Goal: Task Accomplishment & Management: Use online tool/utility

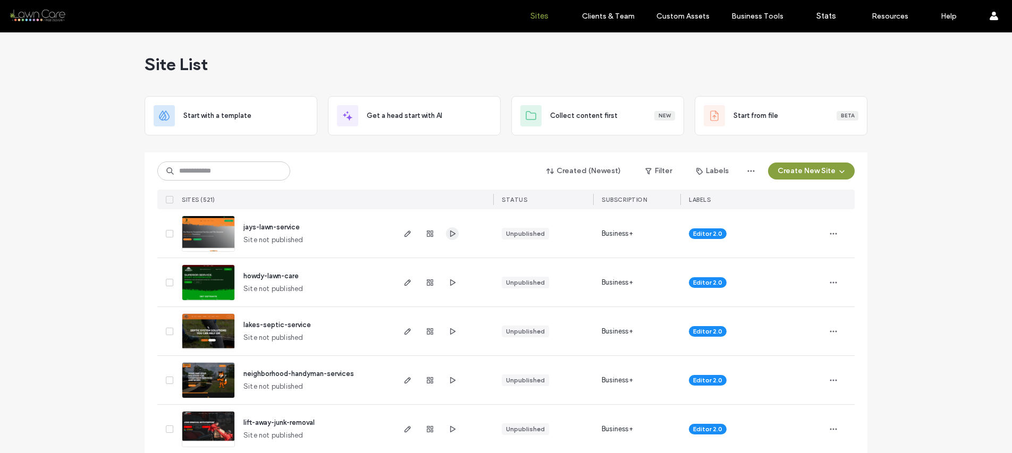
click at [450, 232] on use "button" at bounding box center [452, 233] width 5 height 6
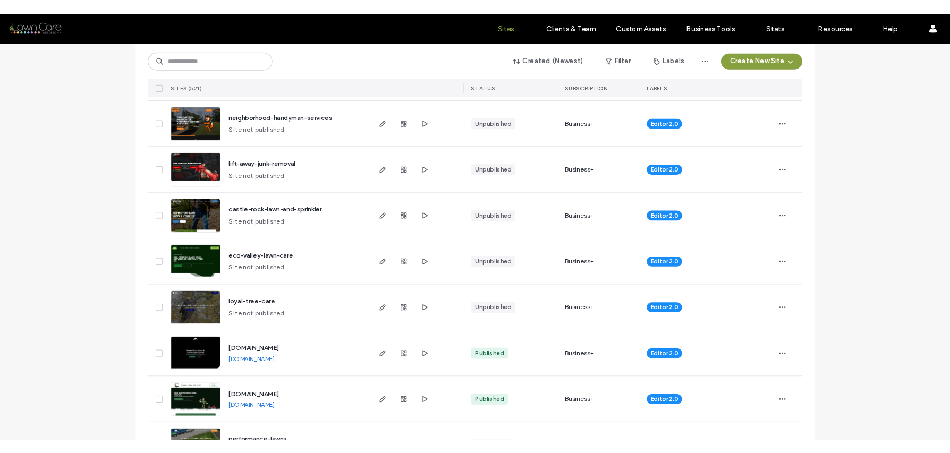
scroll to position [258, 0]
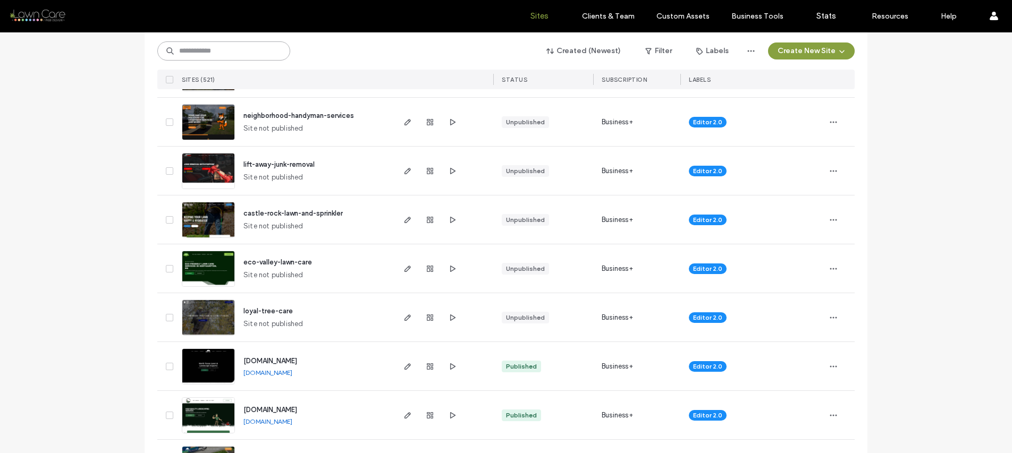
click at [235, 48] on input at bounding box center [223, 50] width 133 height 19
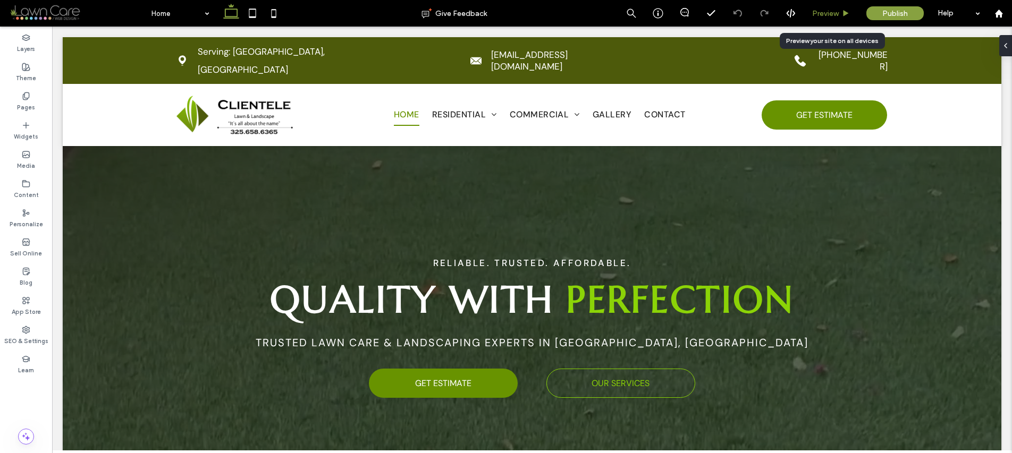
click at [832, 11] on span "Preview" at bounding box center [825, 13] width 27 height 9
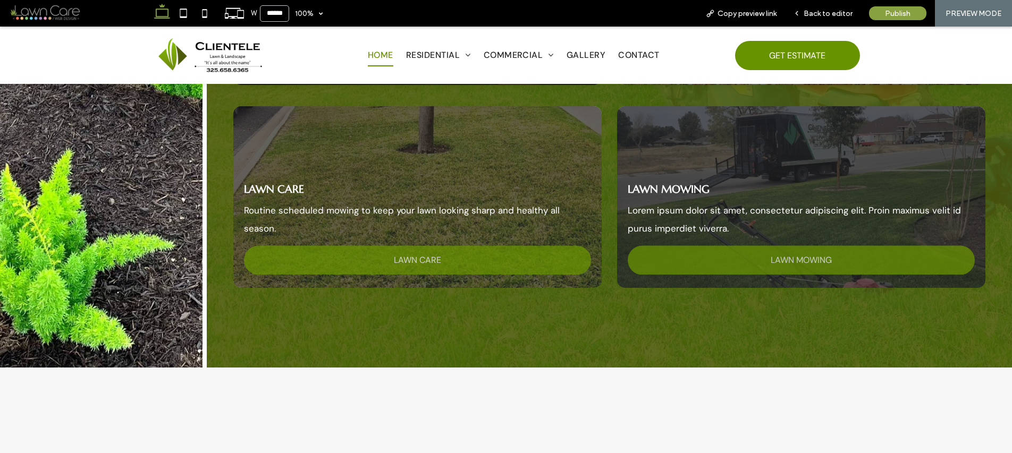
scroll to position [2277, 0]
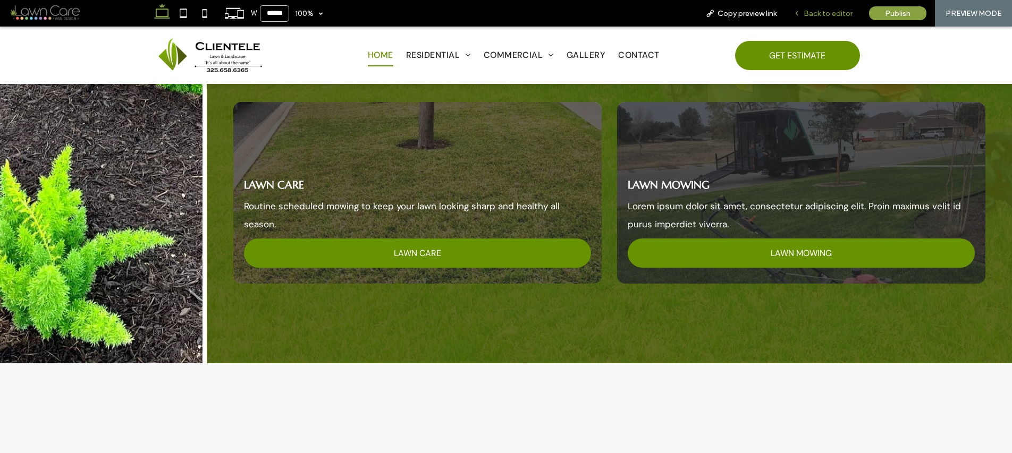
click at [817, 10] on span "Back to editor" at bounding box center [827, 13] width 49 height 9
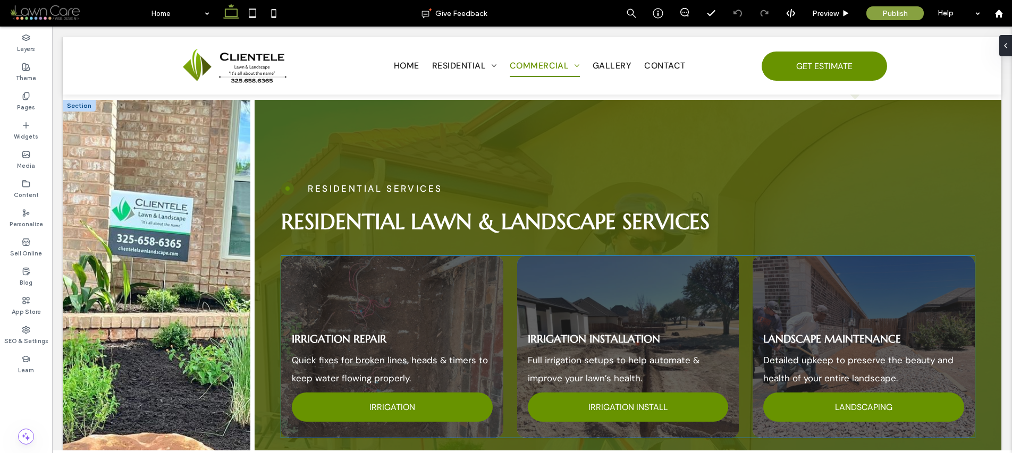
click at [479, 261] on div "Irrigation Repair Quick fixes for broken lines, heads & timers to keep water fl…" at bounding box center [392, 347] width 222 height 182
click at [479, 256] on div at bounding box center [627, 245] width 693 height 21
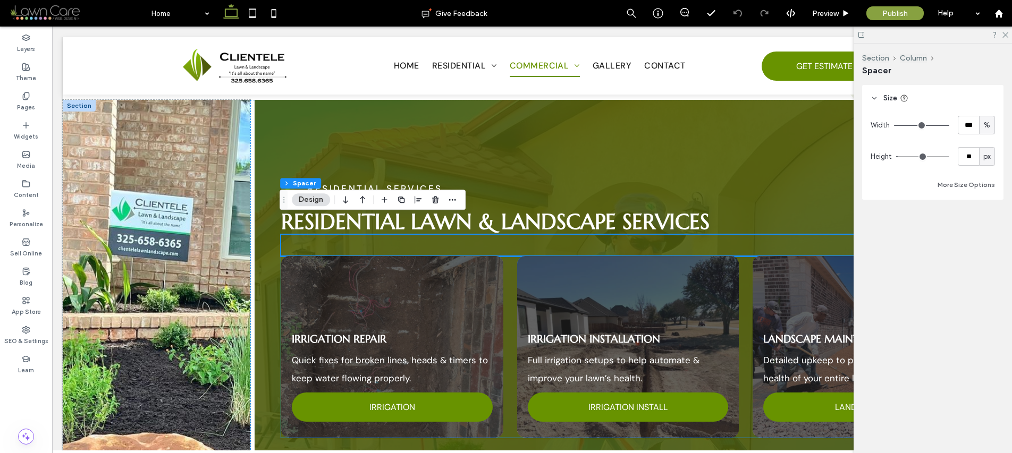
scroll to position [1693, 0]
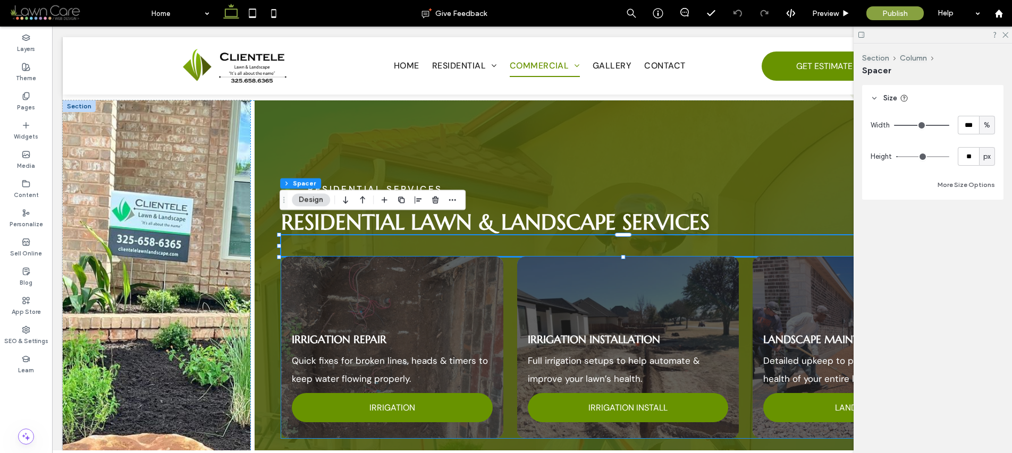
click at [474, 263] on div "Irrigation Repair Quick fixes for broken lines, heads & timers to keep water fl…" at bounding box center [392, 348] width 222 height 182
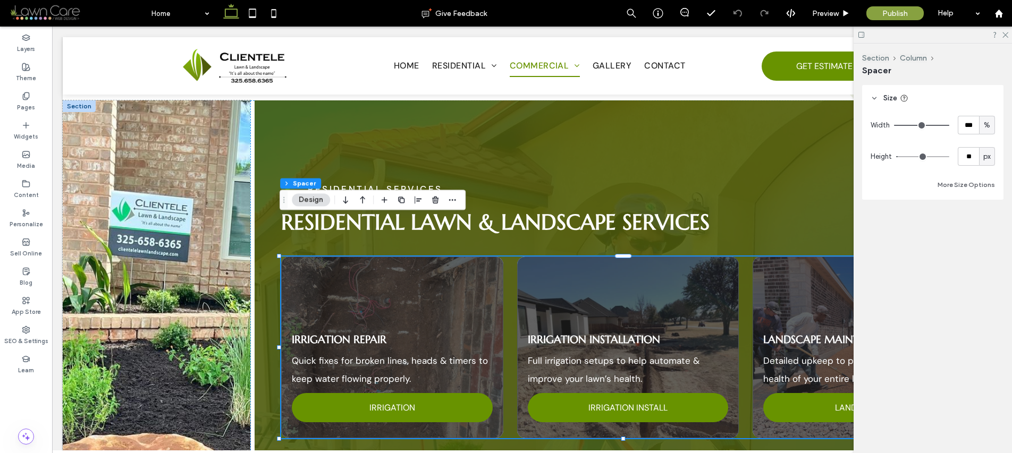
click at [474, 263] on div "Irrigation Repair Quick fixes for broken lines, heads & timers to keep water fl…" at bounding box center [392, 348] width 222 height 182
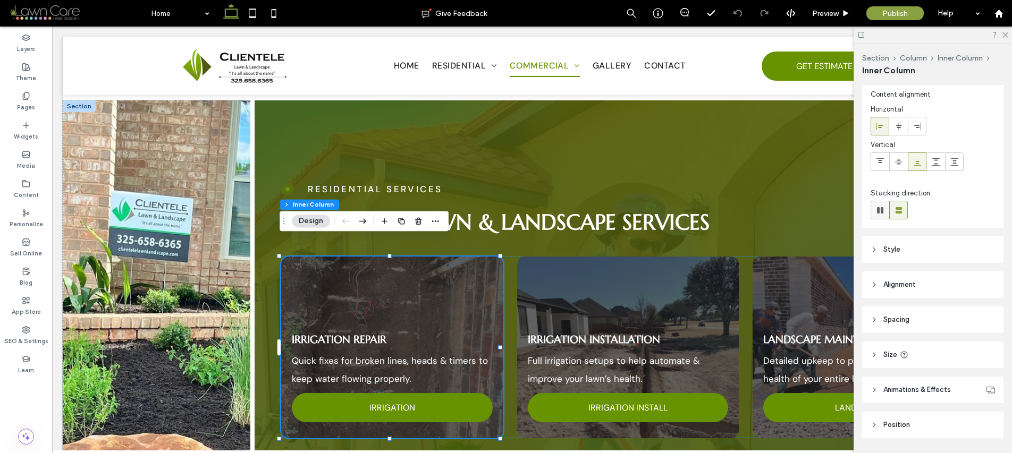
scroll to position [58, 0]
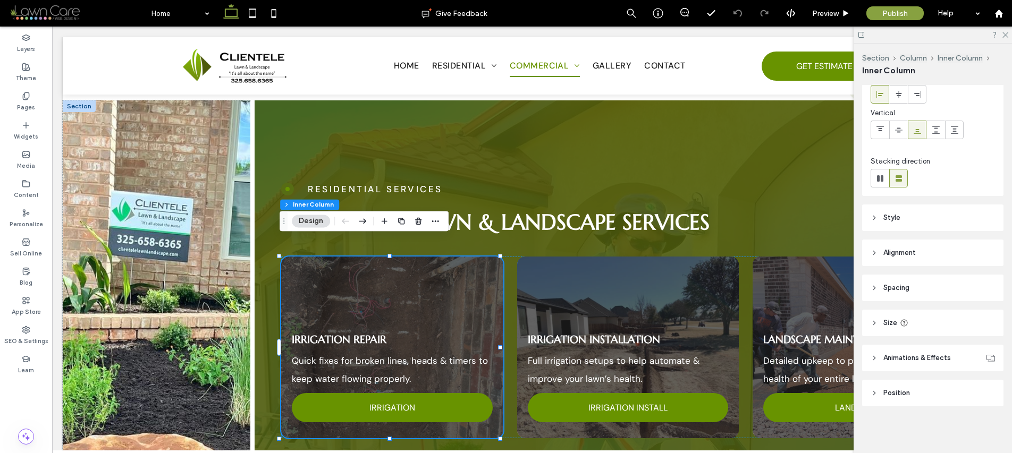
click at [924, 250] on header "Alignment" at bounding box center [932, 253] width 141 height 27
click at [928, 388] on span "Animations & Effects" at bounding box center [916, 389] width 67 height 11
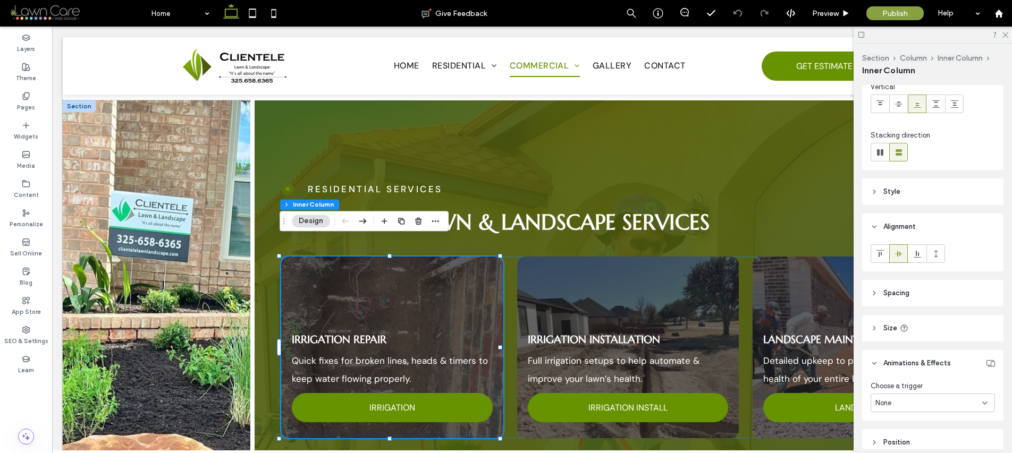
scroll to position [133, 0]
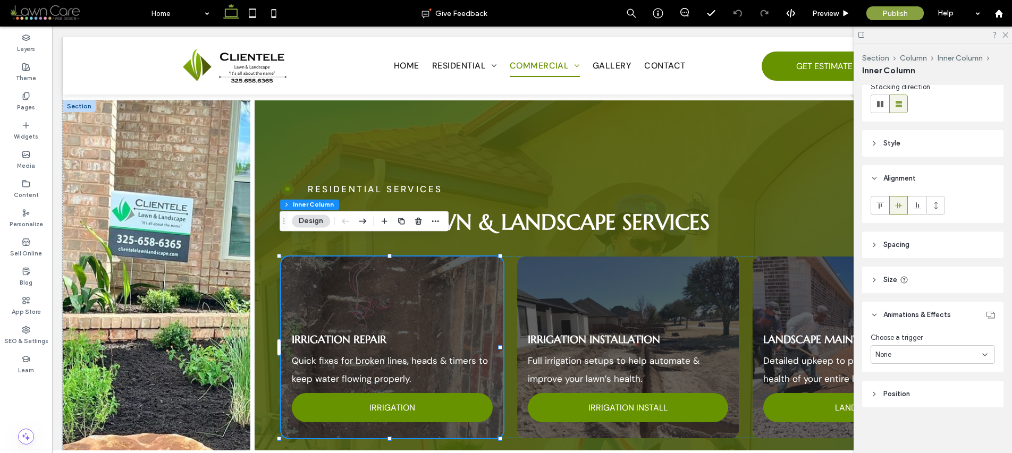
click at [908, 393] on span "Position" at bounding box center [896, 394] width 27 height 11
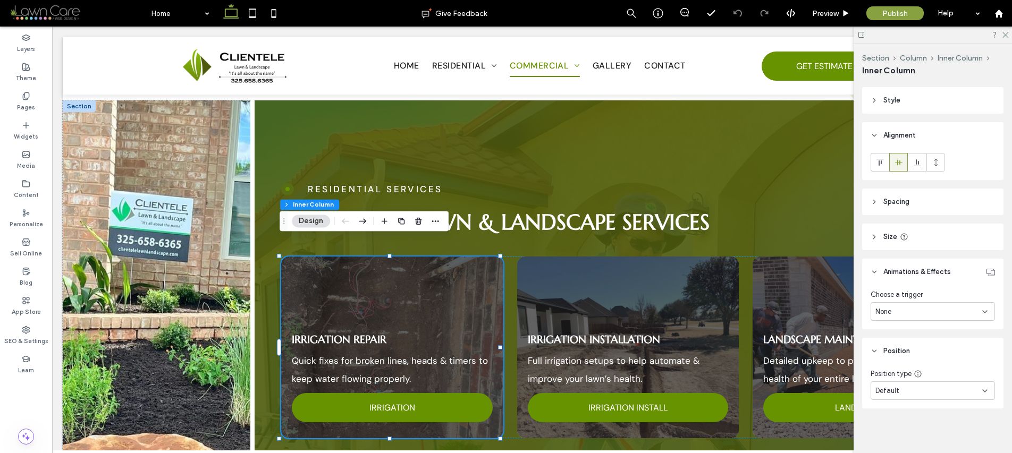
scroll to position [159, 0]
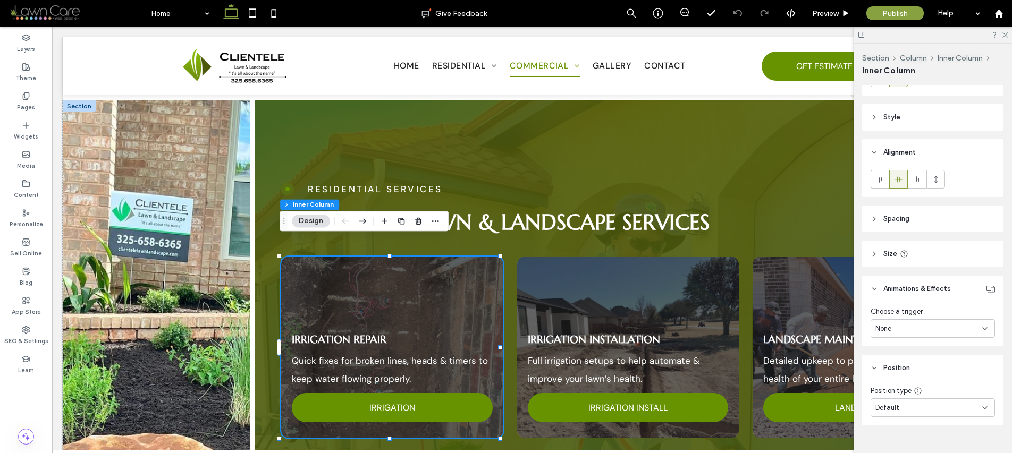
click at [913, 252] on header "Size" at bounding box center [932, 254] width 141 height 27
click at [919, 202] on div "Layout Content alignment Horizontal Vertical Stacking direction Style Color Ima…" at bounding box center [936, 267] width 148 height 364
click at [914, 216] on header "Spacing" at bounding box center [932, 219] width 141 height 27
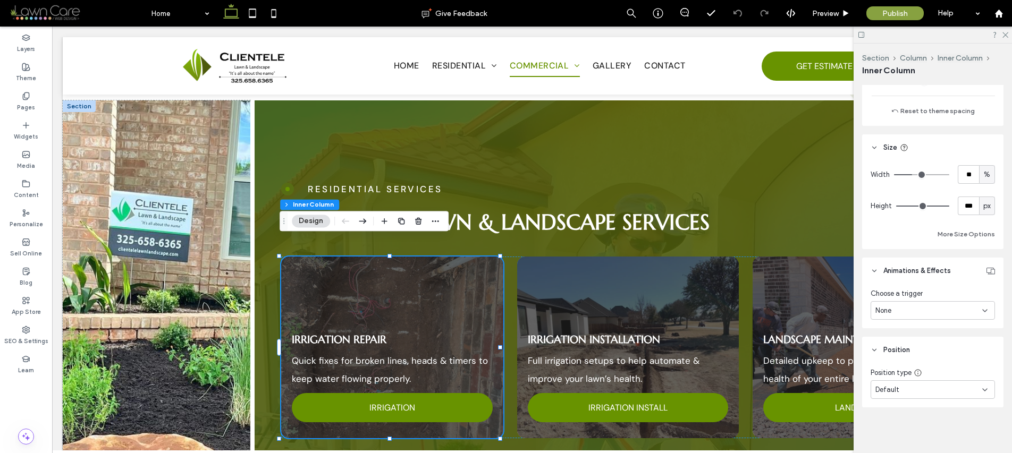
scroll to position [491, 0]
click at [457, 261] on div "Irrigation Repair Quick fixes for broken lines, heads & timers to keep water fl…" at bounding box center [392, 348] width 222 height 182
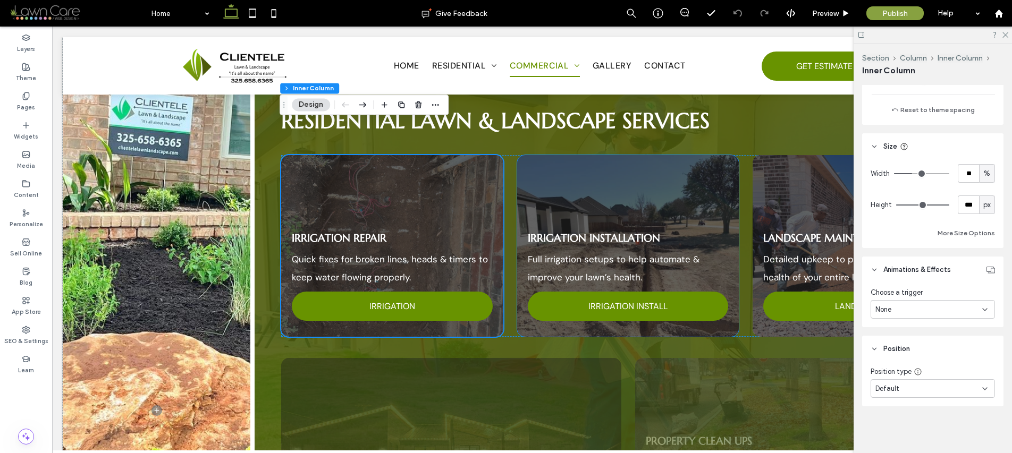
scroll to position [1829, 0]
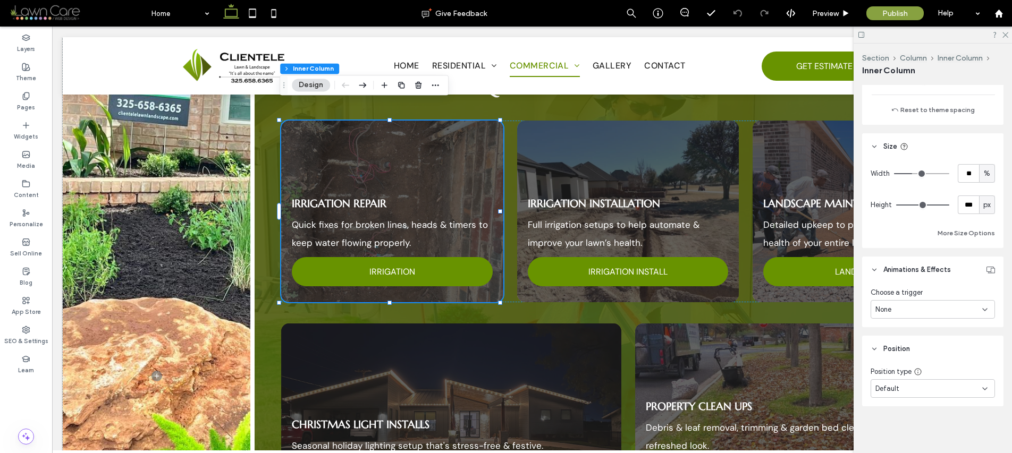
click at [482, 160] on div "Irrigation Repair Quick fixes for broken lines, heads & timers to keep water fl…" at bounding box center [392, 212] width 222 height 182
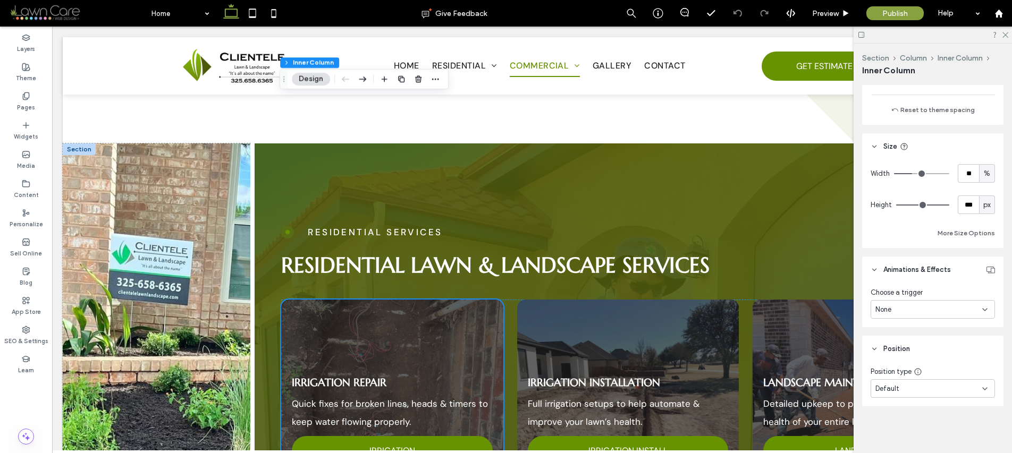
scroll to position [1482, 0]
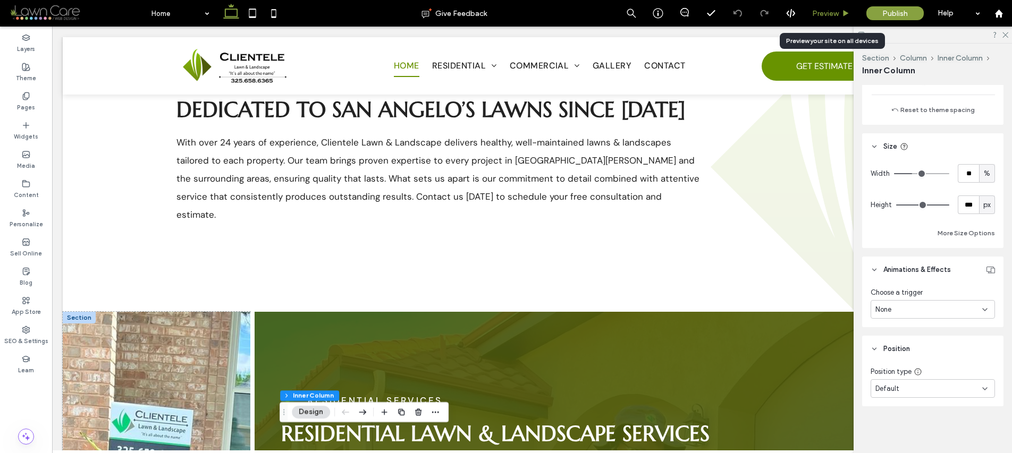
click at [838, 13] on span "Preview" at bounding box center [825, 13] width 27 height 9
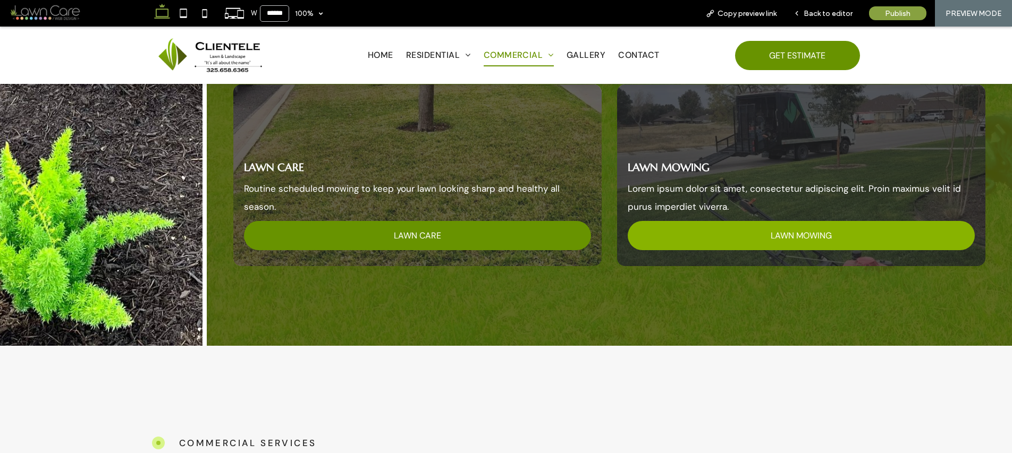
scroll to position [2432, 0]
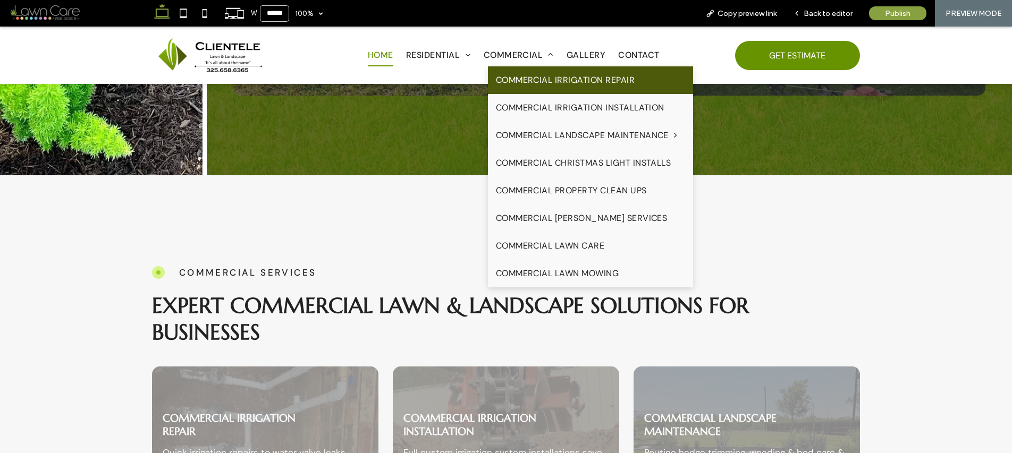
click at [519, 90] on link "Commercial Irrigation Repair" at bounding box center [591, 80] width 206 height 28
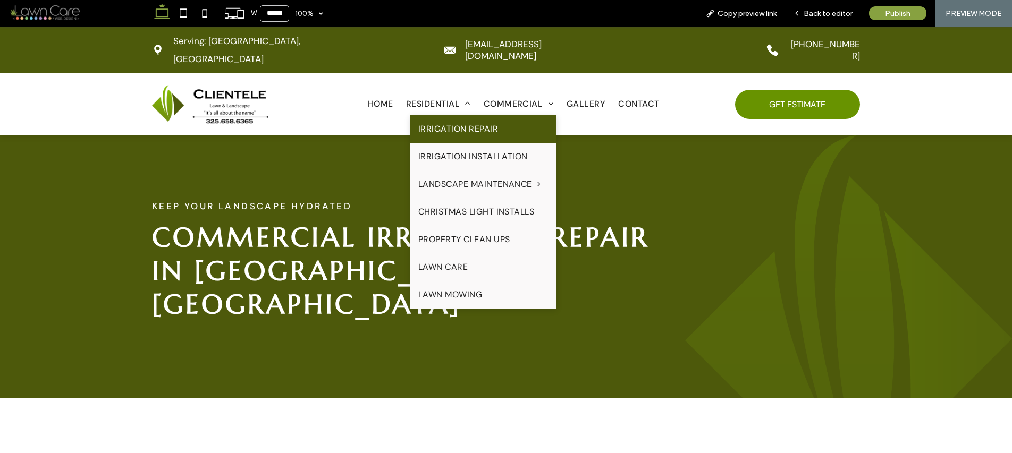
click at [446, 121] on span "Irrigation Repair" at bounding box center [458, 129] width 80 height 17
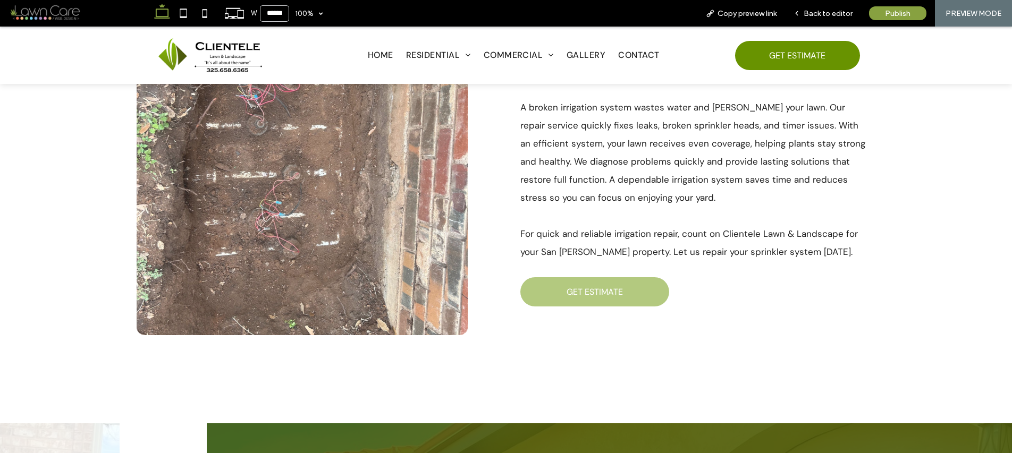
scroll to position [29, 0]
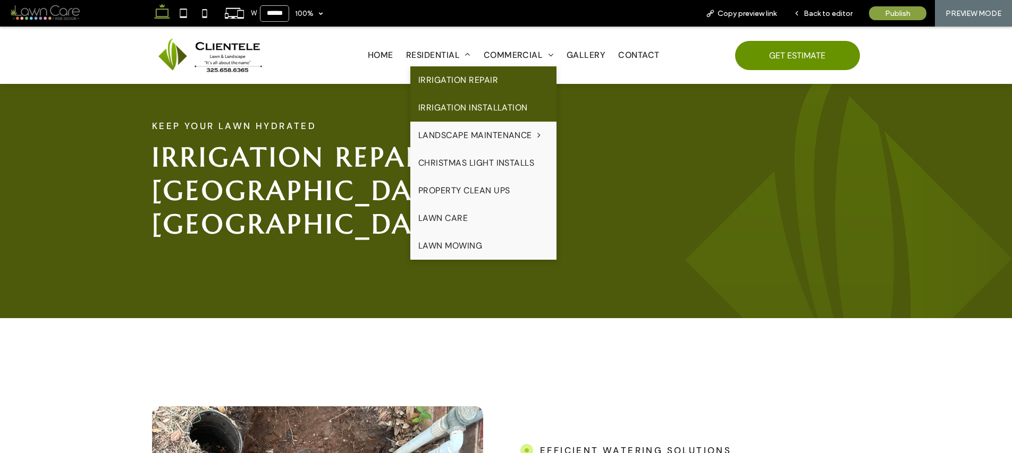
click at [431, 116] on link "Irrigation Installation" at bounding box center [483, 108] width 147 height 28
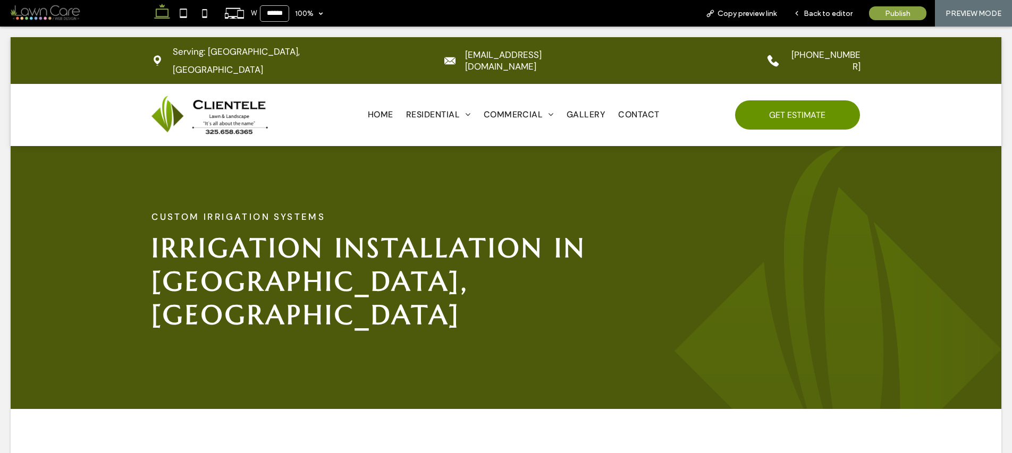
scroll to position [0, 0]
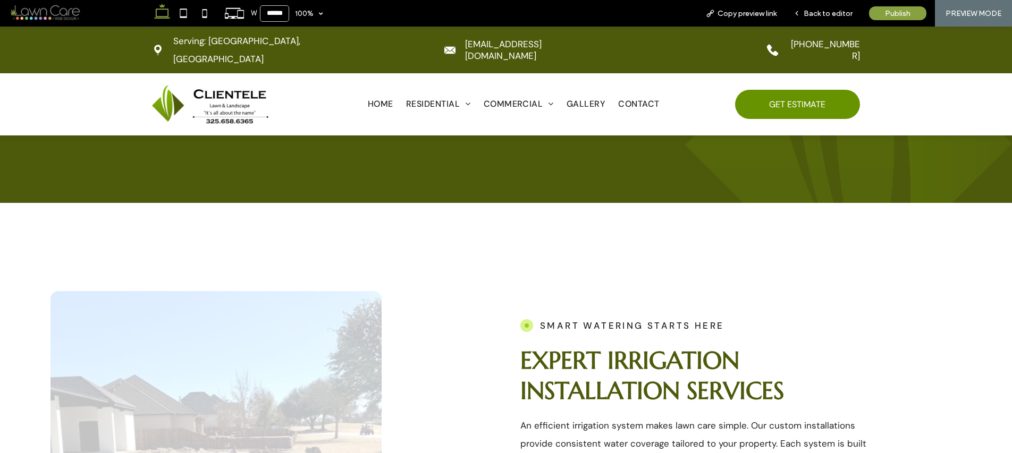
scroll to position [228, 0]
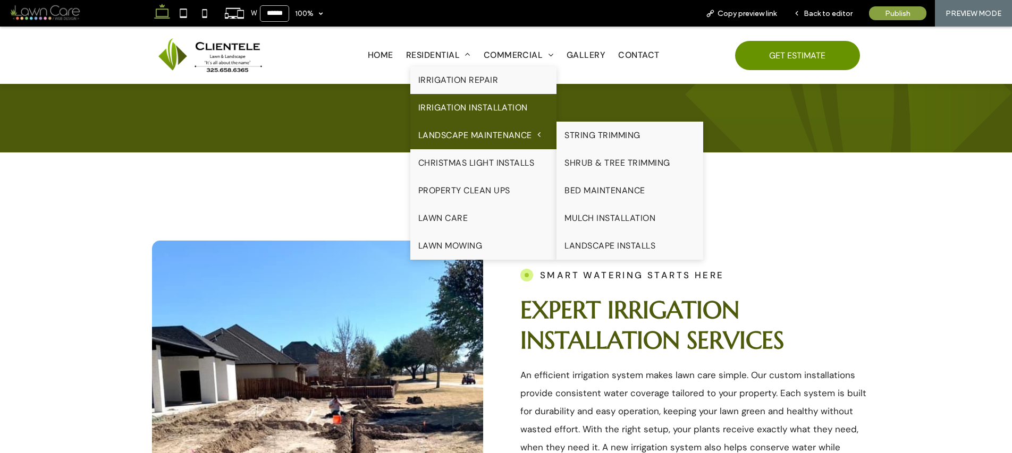
click at [456, 137] on span "Landscape Maintenance" at bounding box center [479, 135] width 123 height 17
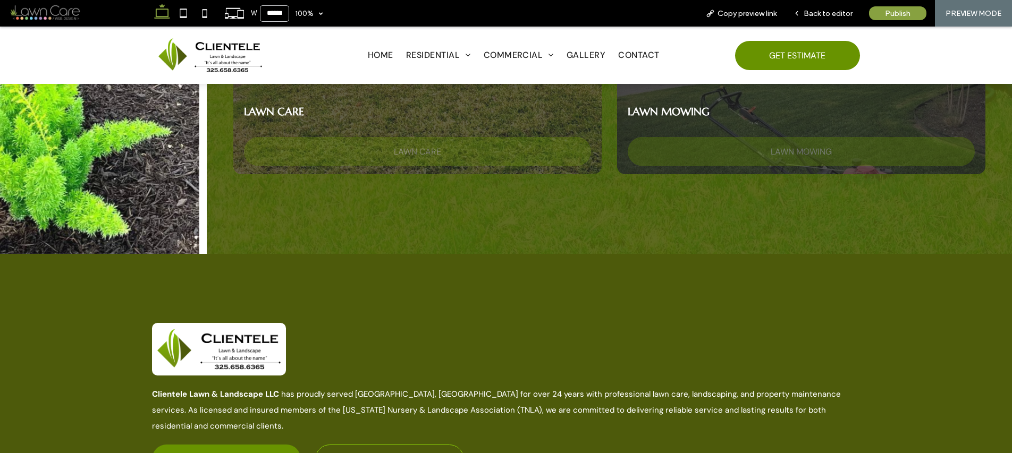
scroll to position [1596, 0]
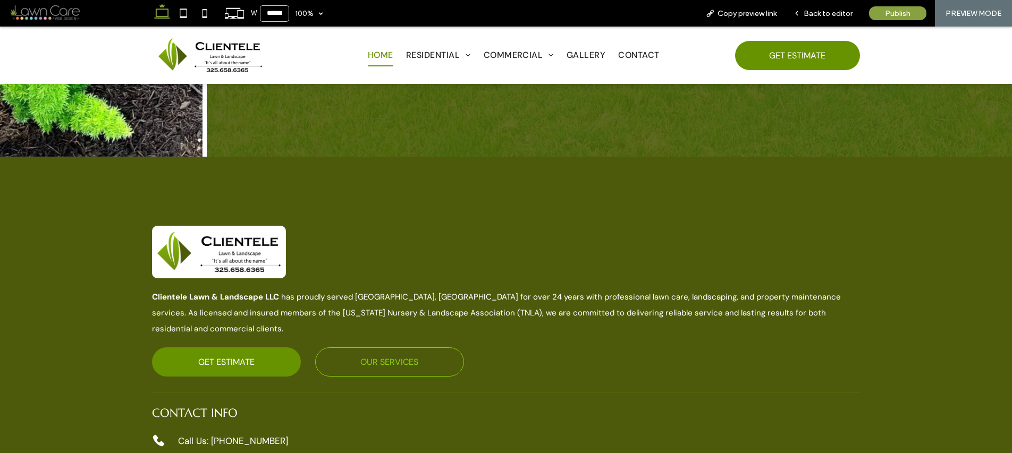
click at [371, 54] on span "Home" at bounding box center [381, 55] width 26 height 22
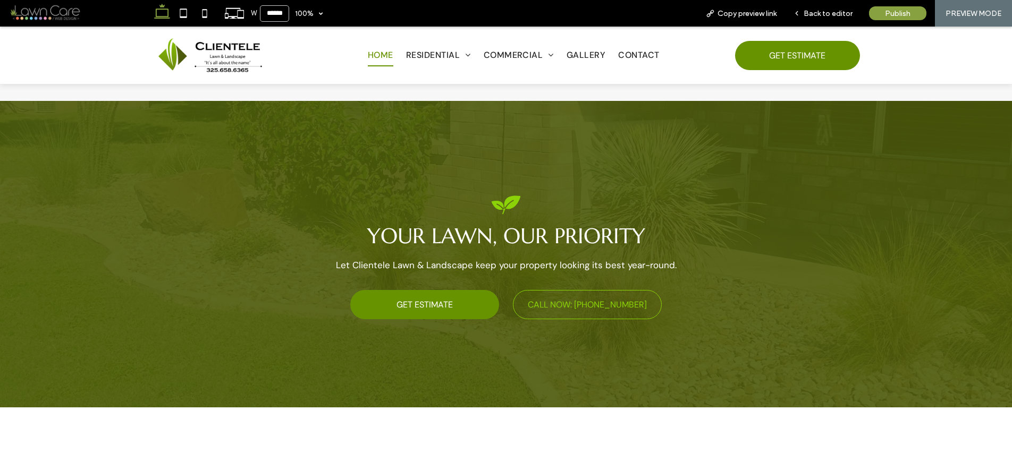
scroll to position [3666, 0]
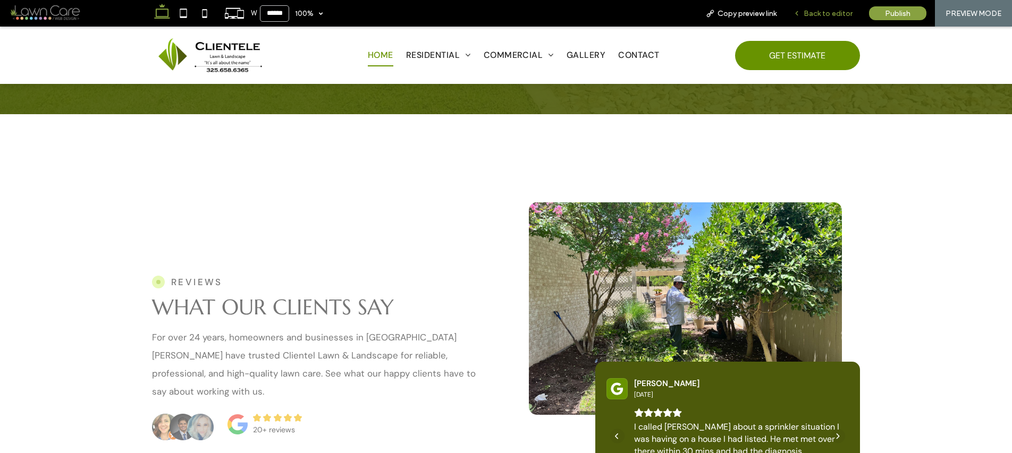
click at [833, 10] on span "Back to editor" at bounding box center [827, 13] width 49 height 9
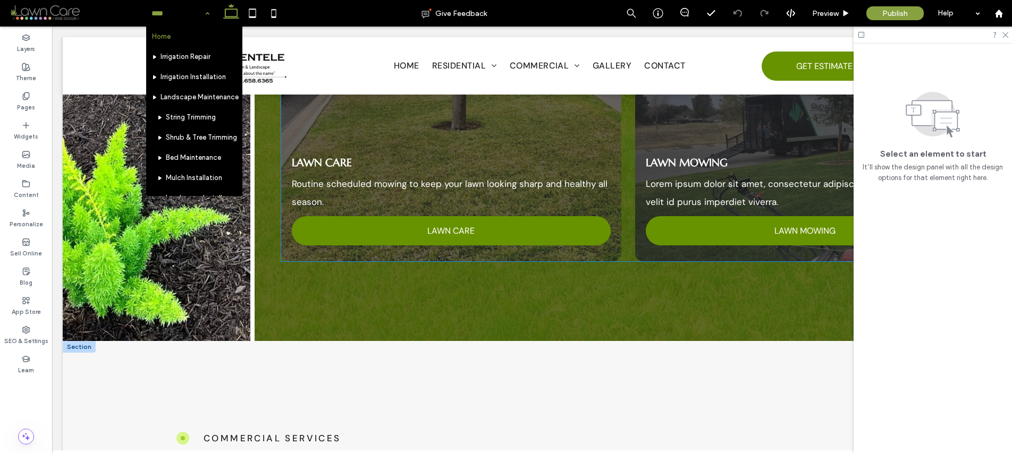
scroll to position [2271, 0]
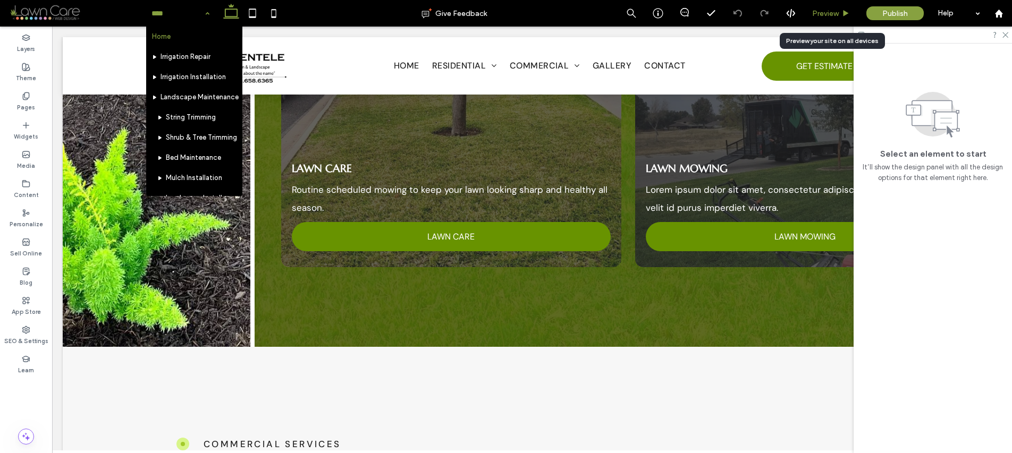
click at [820, 10] on span "Preview" at bounding box center [825, 13] width 27 height 9
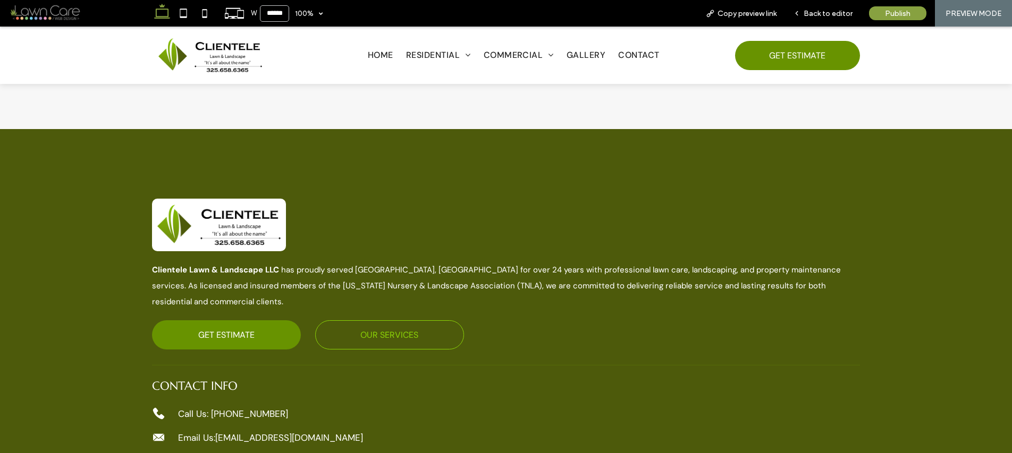
scroll to position [4785, 0]
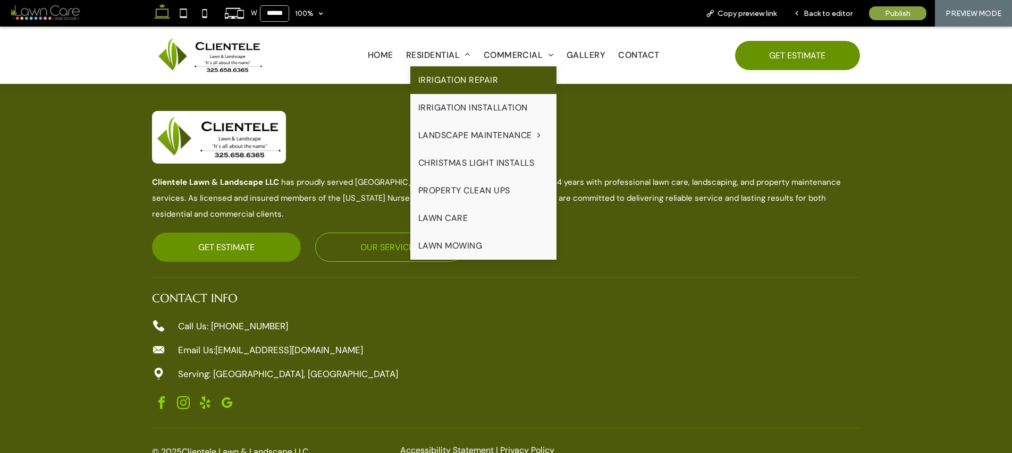
click at [447, 79] on span "Irrigation Repair" at bounding box center [458, 80] width 80 height 17
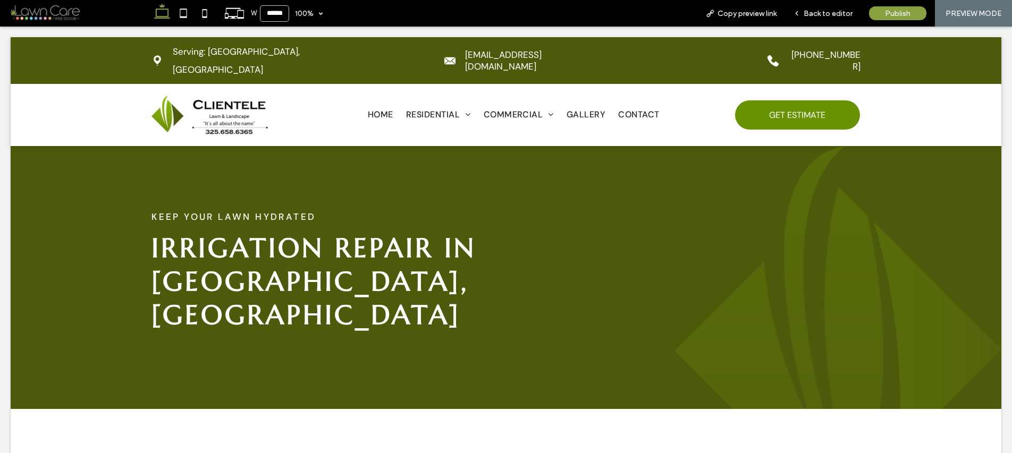
scroll to position [0, 0]
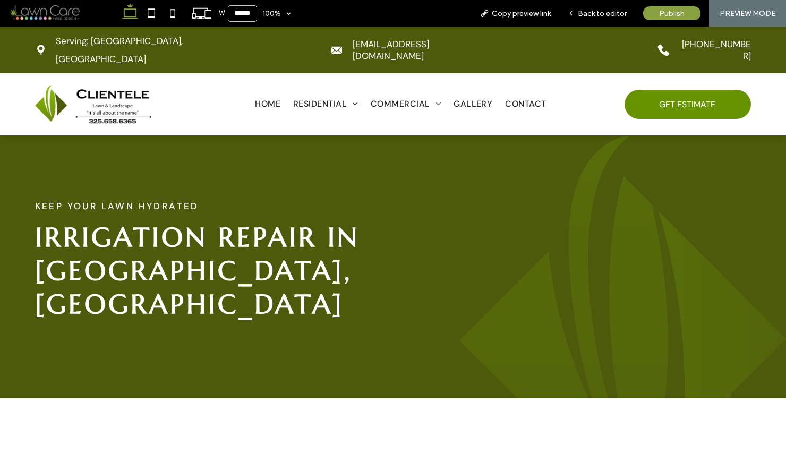
click at [437, 197] on p "Keep Your Lawn Hydrated" at bounding box center [393, 206] width 717 height 18
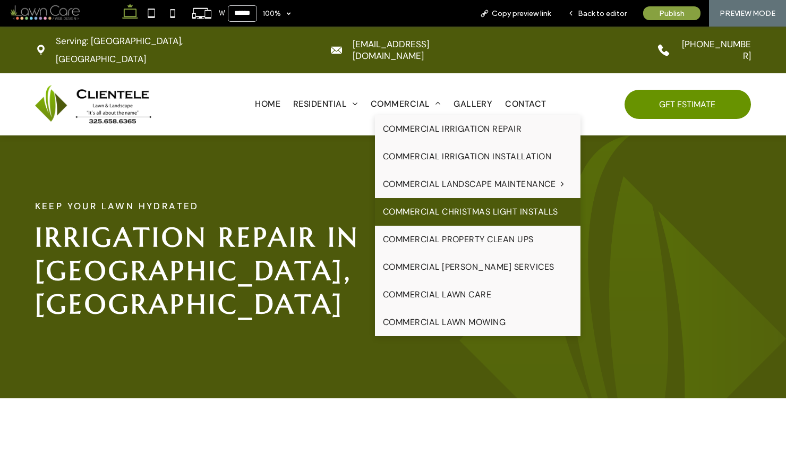
click at [507, 204] on span "Commercial Christmas Light Installs" at bounding box center [470, 212] width 175 height 17
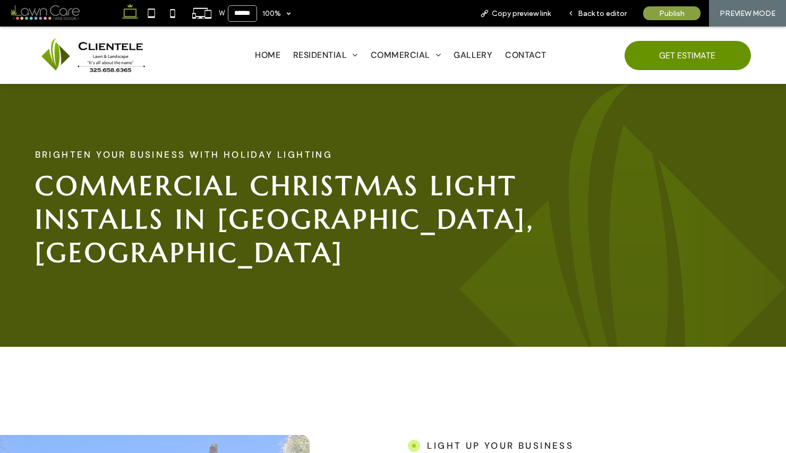
scroll to position [60, 0]
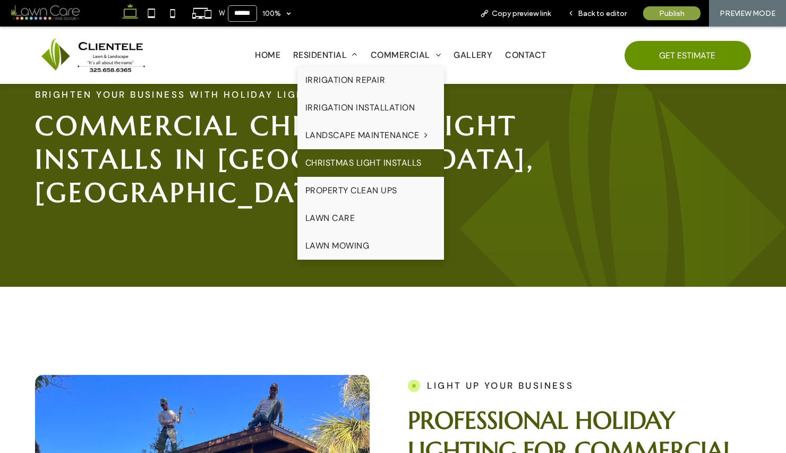
click at [389, 158] on span "Christmas Light Installs" at bounding box center [364, 163] width 116 height 17
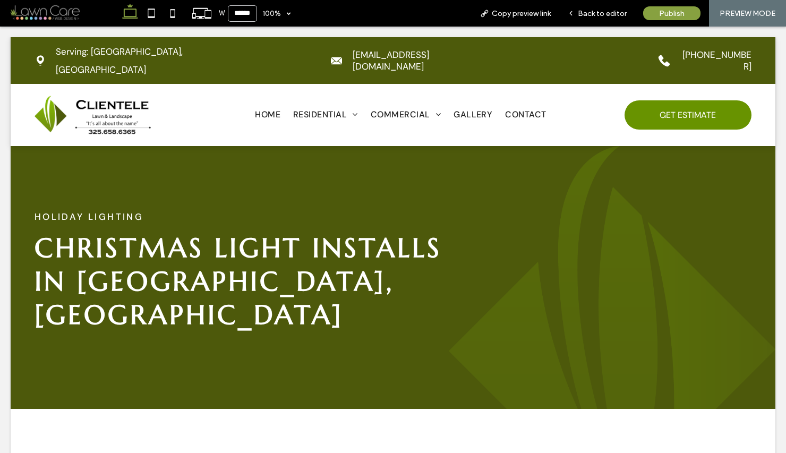
scroll to position [0, 0]
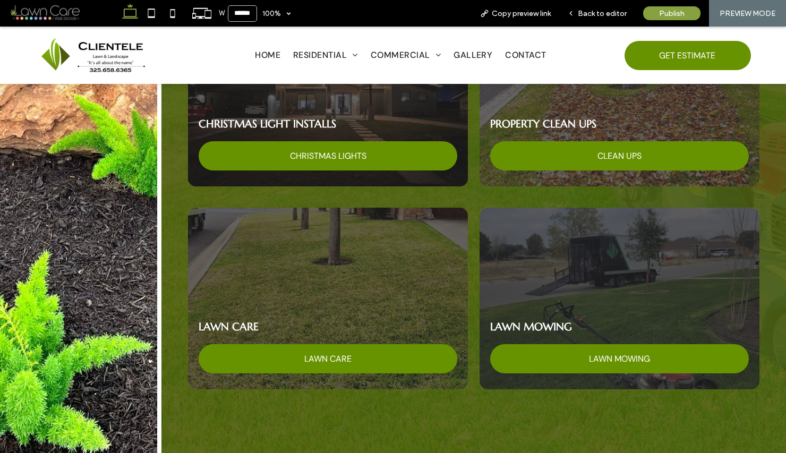
scroll to position [1146, 0]
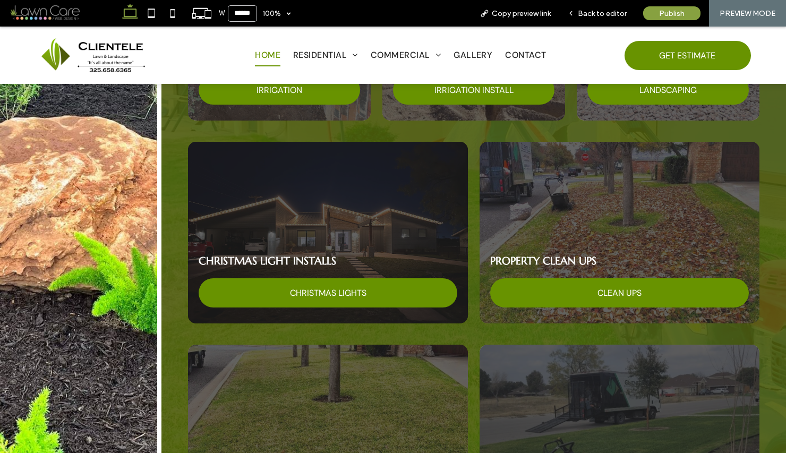
click at [266, 51] on span "Home" at bounding box center [268, 55] width 26 height 22
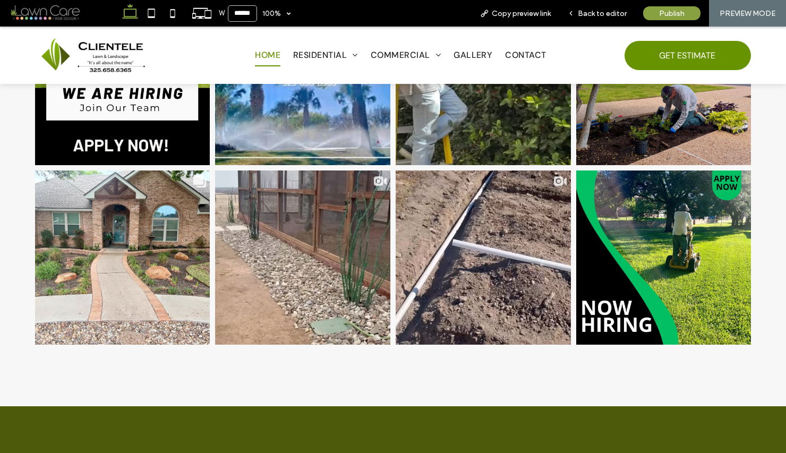
scroll to position [3923, 0]
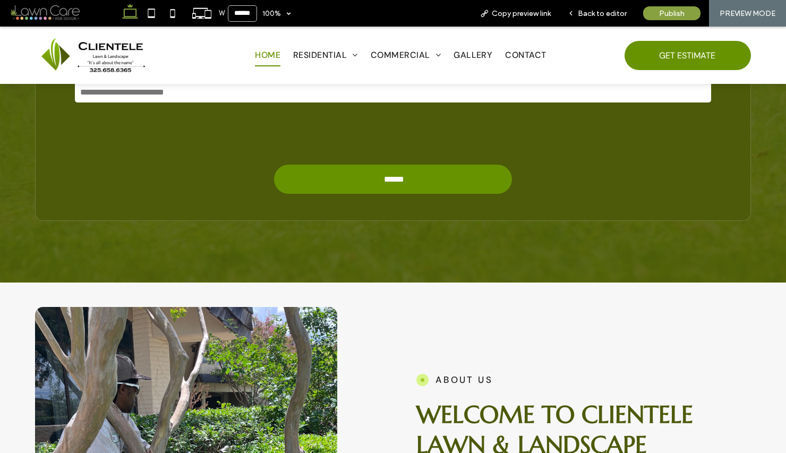
scroll to position [524, 0]
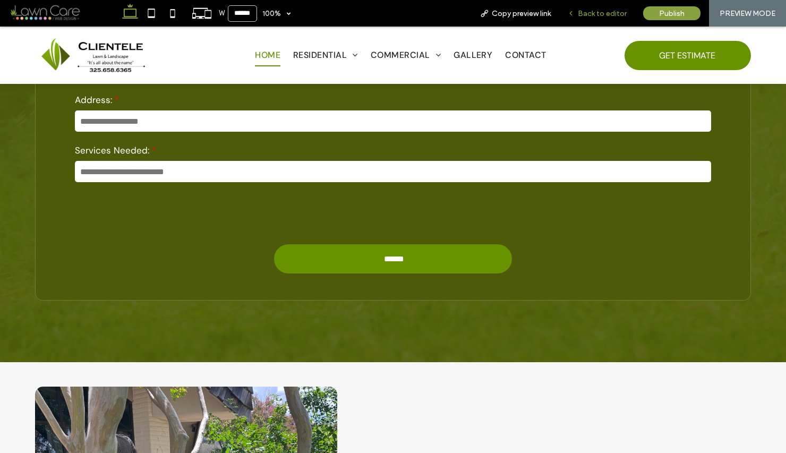
click at [598, 5] on div "Back to editor" at bounding box center [598, 13] width 76 height 27
click at [598, 8] on div "Back to editor" at bounding box center [598, 13] width 76 height 27
click at [599, 16] on span "Back to editor" at bounding box center [602, 13] width 49 height 9
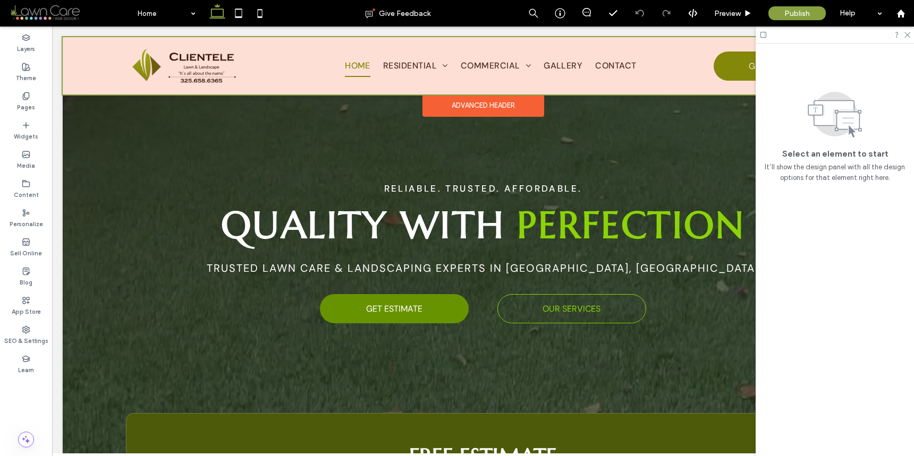
scroll to position [40, 0]
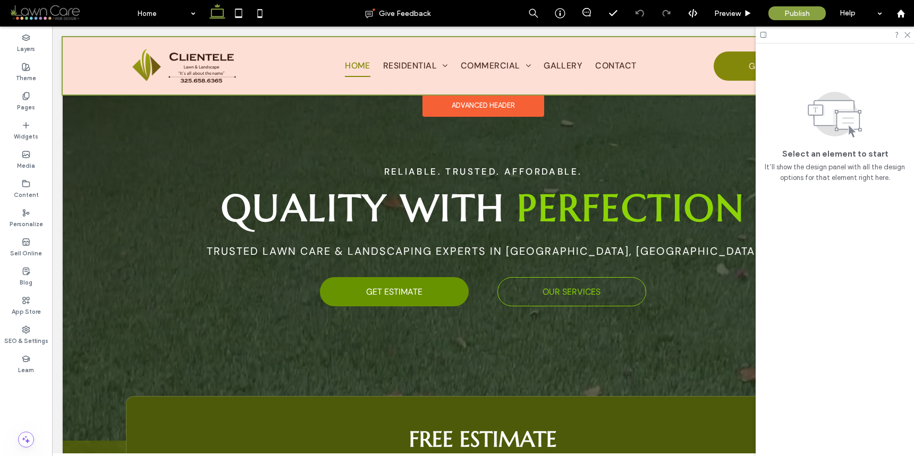
click at [422, 77] on div at bounding box center [483, 65] width 841 height 57
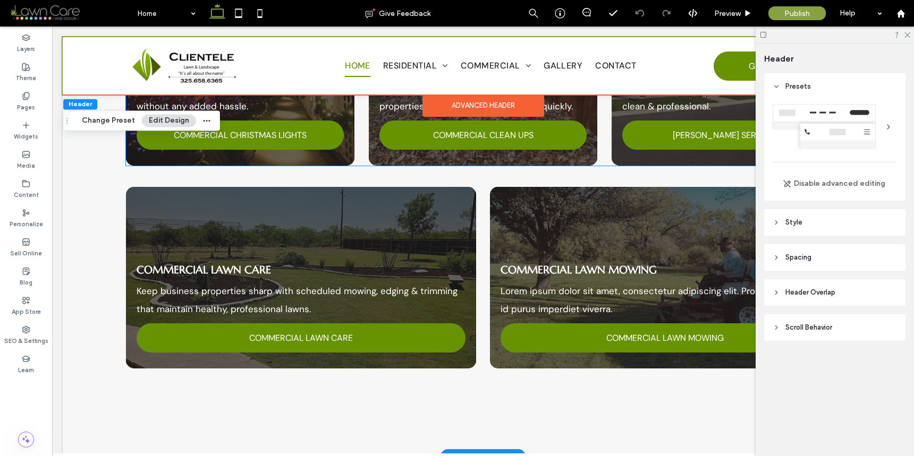
scroll to position [3038, 0]
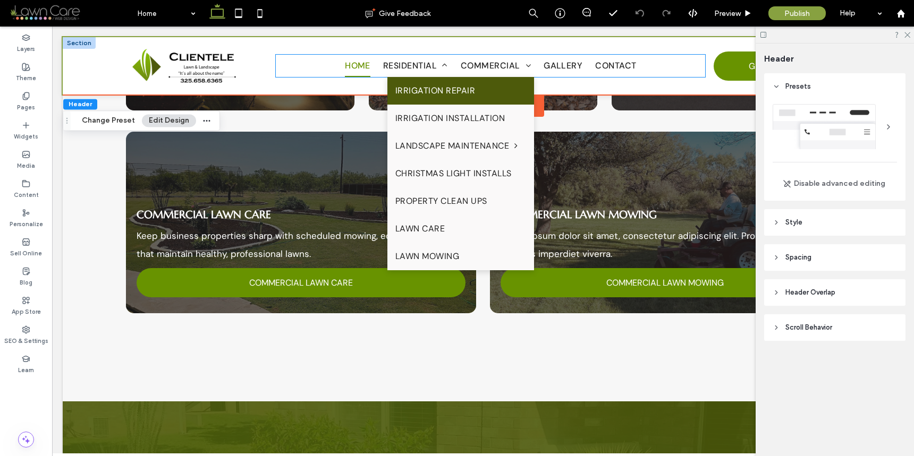
click at [399, 83] on span "Irrigation Repair" at bounding box center [435, 90] width 80 height 17
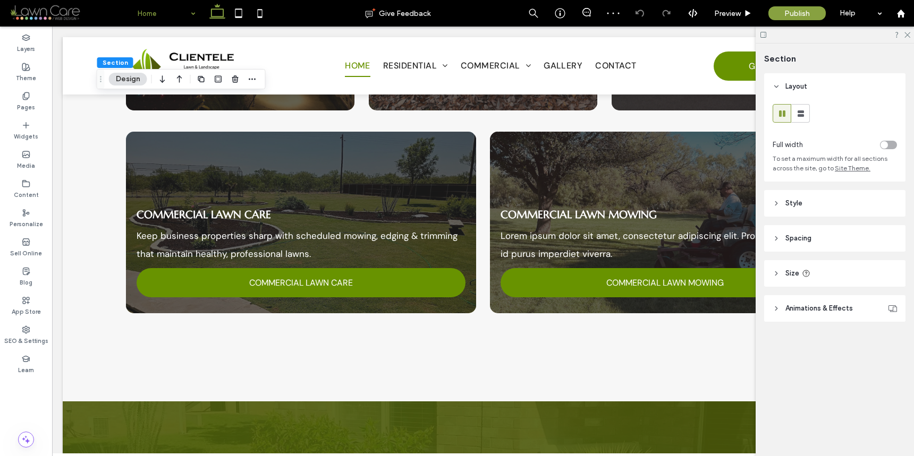
click at [786, 205] on header "Style" at bounding box center [834, 203] width 141 height 27
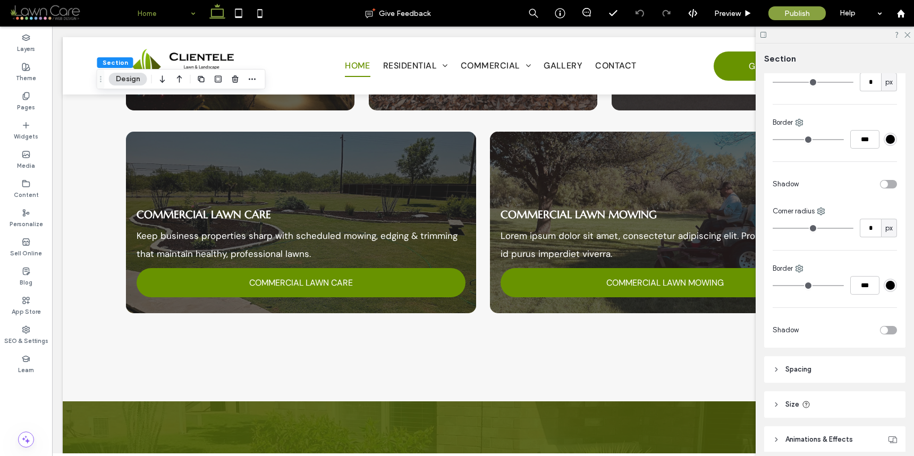
scroll to position [284, 0]
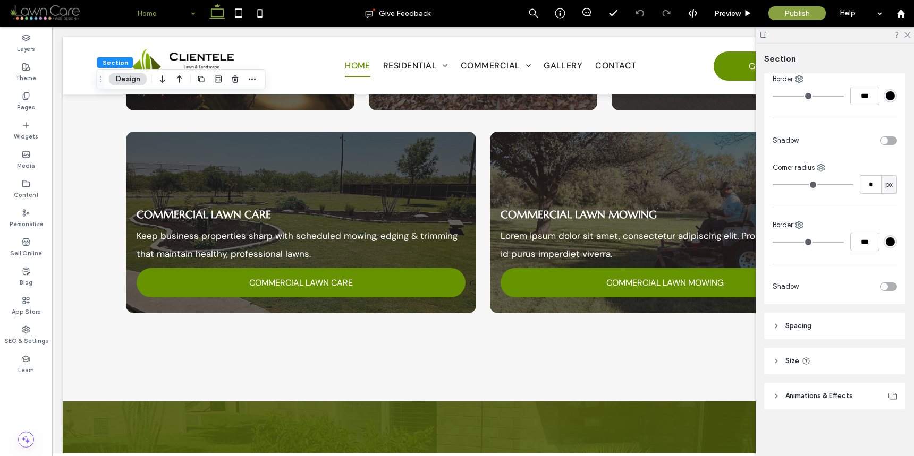
click at [786, 341] on div "Layout Full width To set a maximum width for all sections across the site, go t…" at bounding box center [838, 262] width 148 height 379
click at [786, 329] on header "Spacing" at bounding box center [834, 326] width 141 height 27
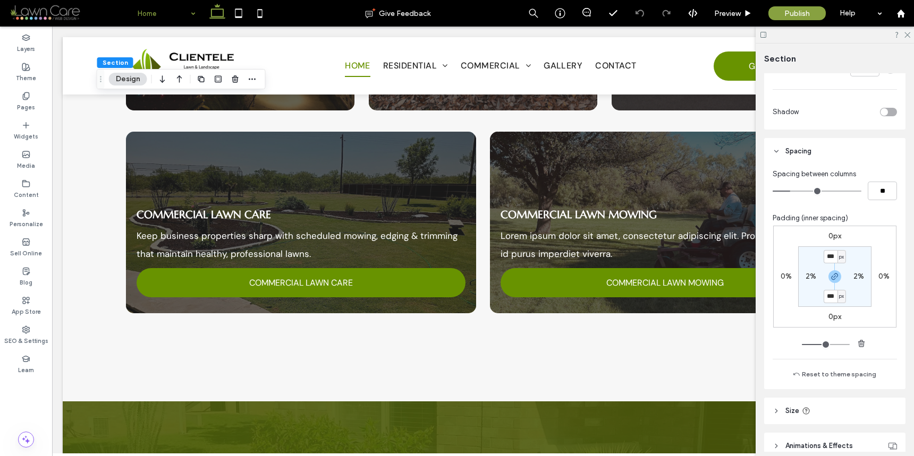
scroll to position [461, 0]
click at [786, 275] on icon "button" at bounding box center [835, 274] width 9 height 9
click at [786, 296] on label "150px" at bounding box center [835, 294] width 20 height 9
type input "**"
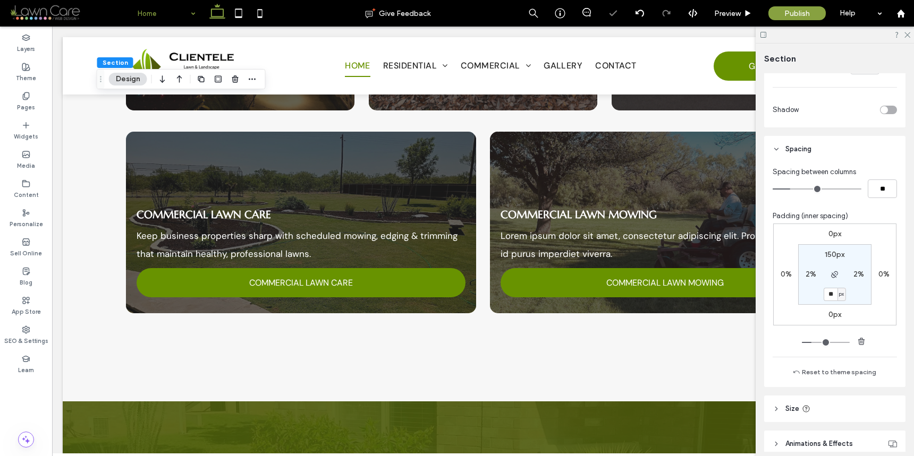
drag, startPoint x: 831, startPoint y: 296, endPoint x: 796, endPoint y: 266, distance: 46.0
click at [786, 266] on section "150px 2% ** px 2%" at bounding box center [834, 274] width 73 height 61
type input "***"
drag, startPoint x: 831, startPoint y: 295, endPoint x: 791, endPoint y: 274, distance: 45.2
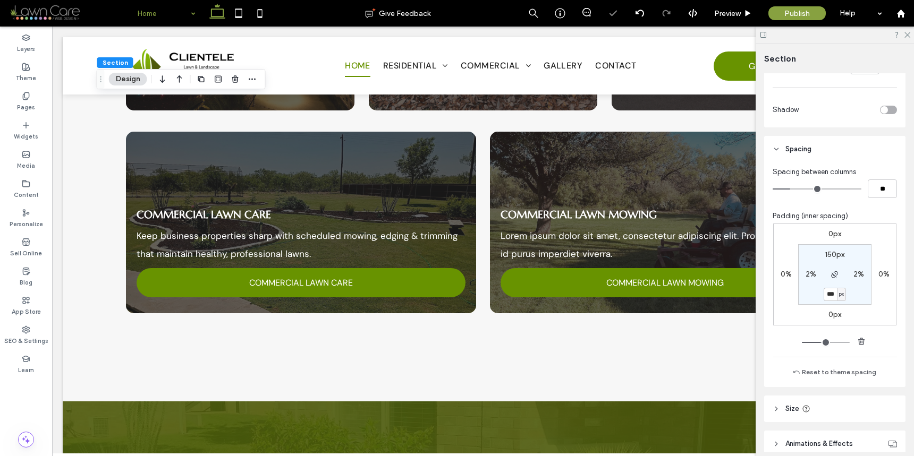
click at [786, 274] on div "0px 0% 0px 0% 150px 2% *** px 2%" at bounding box center [834, 275] width 123 height 102
type input "**"
click at [730, 19] on div "Preview" at bounding box center [733, 13] width 54 height 27
click at [731, 7] on div "Preview" at bounding box center [733, 13] width 54 height 27
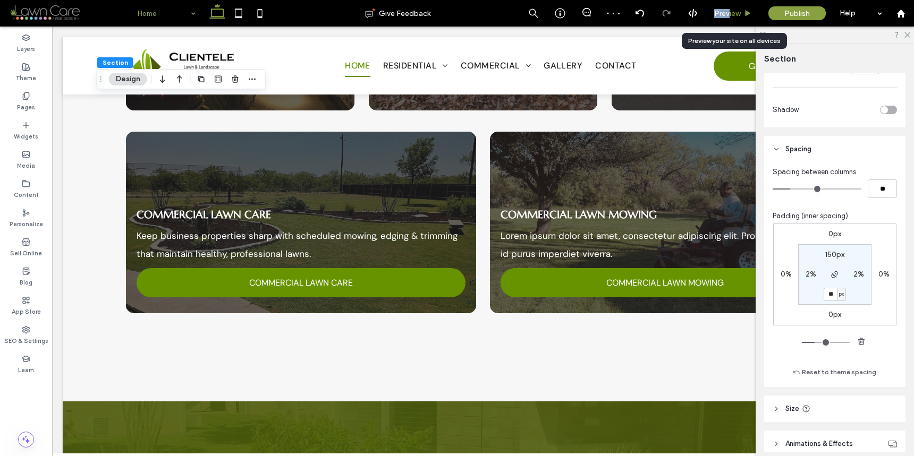
click at [728, 9] on span "Preview" at bounding box center [727, 13] width 27 height 9
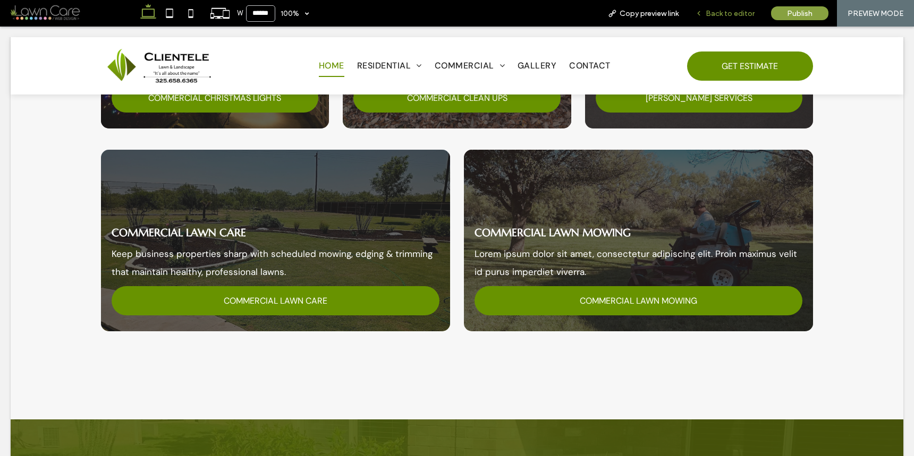
click at [708, 12] on span "Back to editor" at bounding box center [730, 13] width 49 height 9
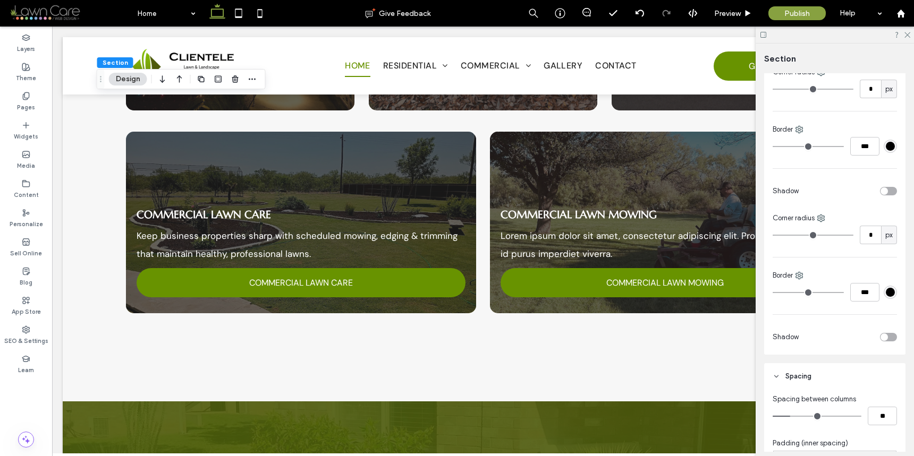
scroll to position [509, 0]
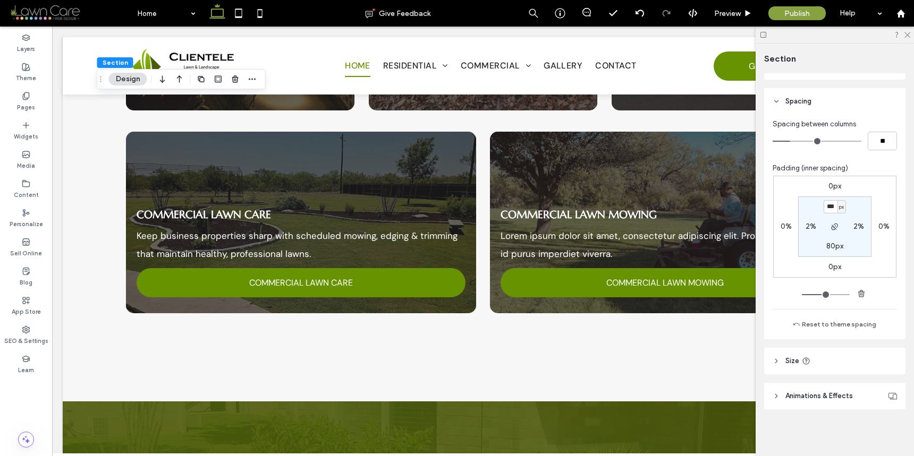
click at [786, 240] on section "*** px 2% 80px 2%" at bounding box center [834, 227] width 73 height 61
click at [786, 244] on label "80px" at bounding box center [834, 246] width 17 height 9
type input "**"
type input "***"
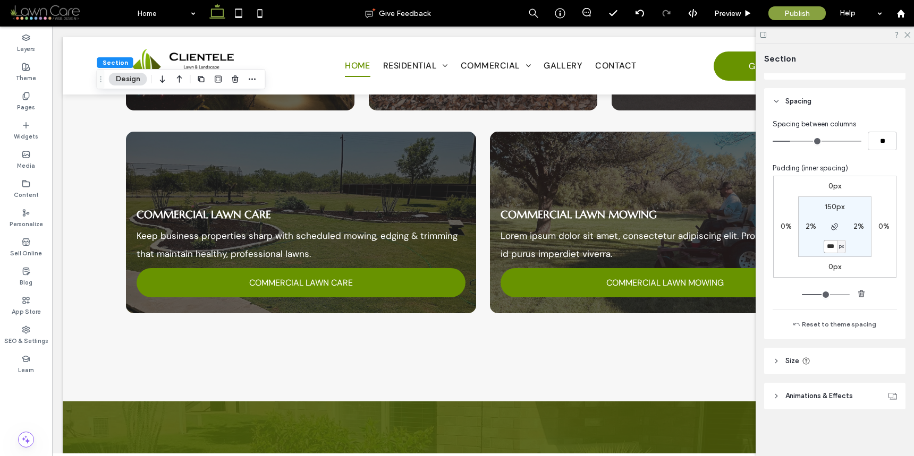
click at [786, 251] on input "***" at bounding box center [831, 246] width 14 height 13
type input "**"
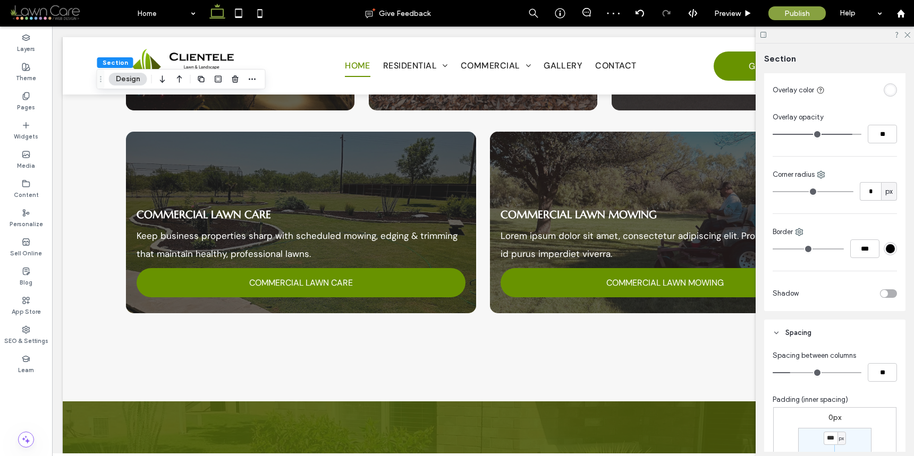
scroll to position [628, 0]
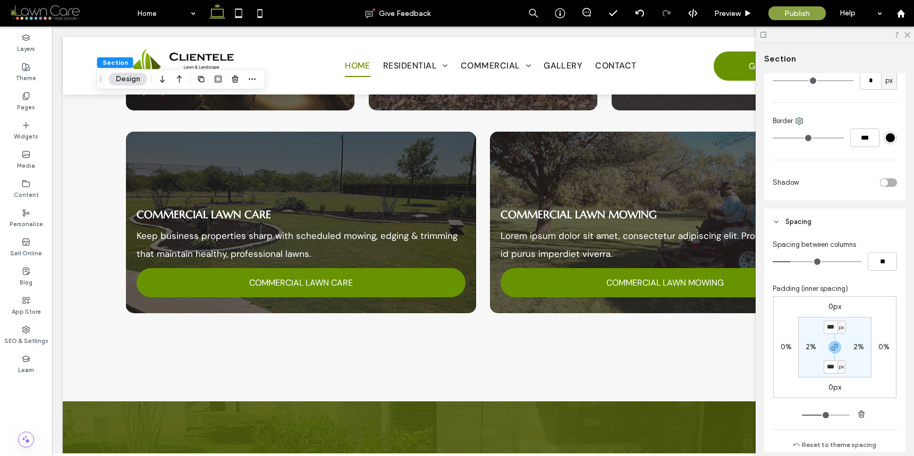
click at [786, 354] on section "*** px 2% *** px 2%" at bounding box center [834, 347] width 73 height 61
click at [786, 353] on span "button" at bounding box center [834, 347] width 13 height 13
click at [786, 368] on label "150px" at bounding box center [835, 366] width 20 height 9
type input "**"
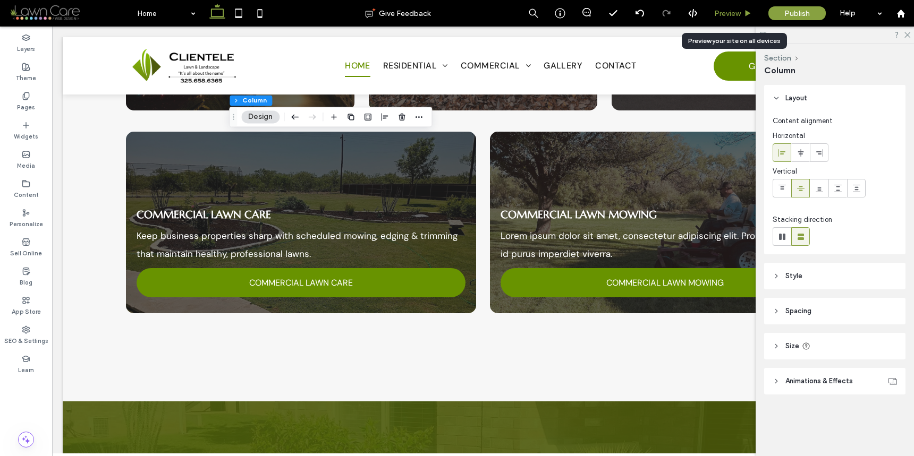
click at [727, 14] on span "Preview" at bounding box center [727, 13] width 27 height 9
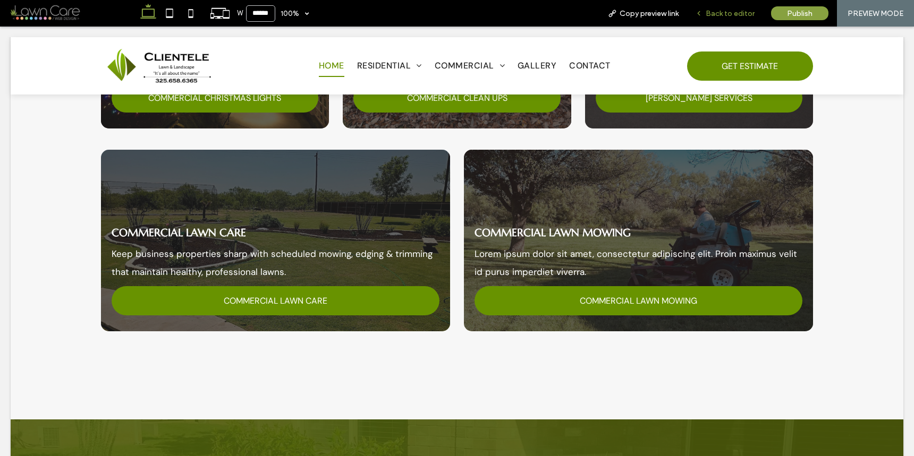
click at [717, 14] on span "Back to editor" at bounding box center [730, 13] width 49 height 9
